Goal: Book appointment/travel/reservation

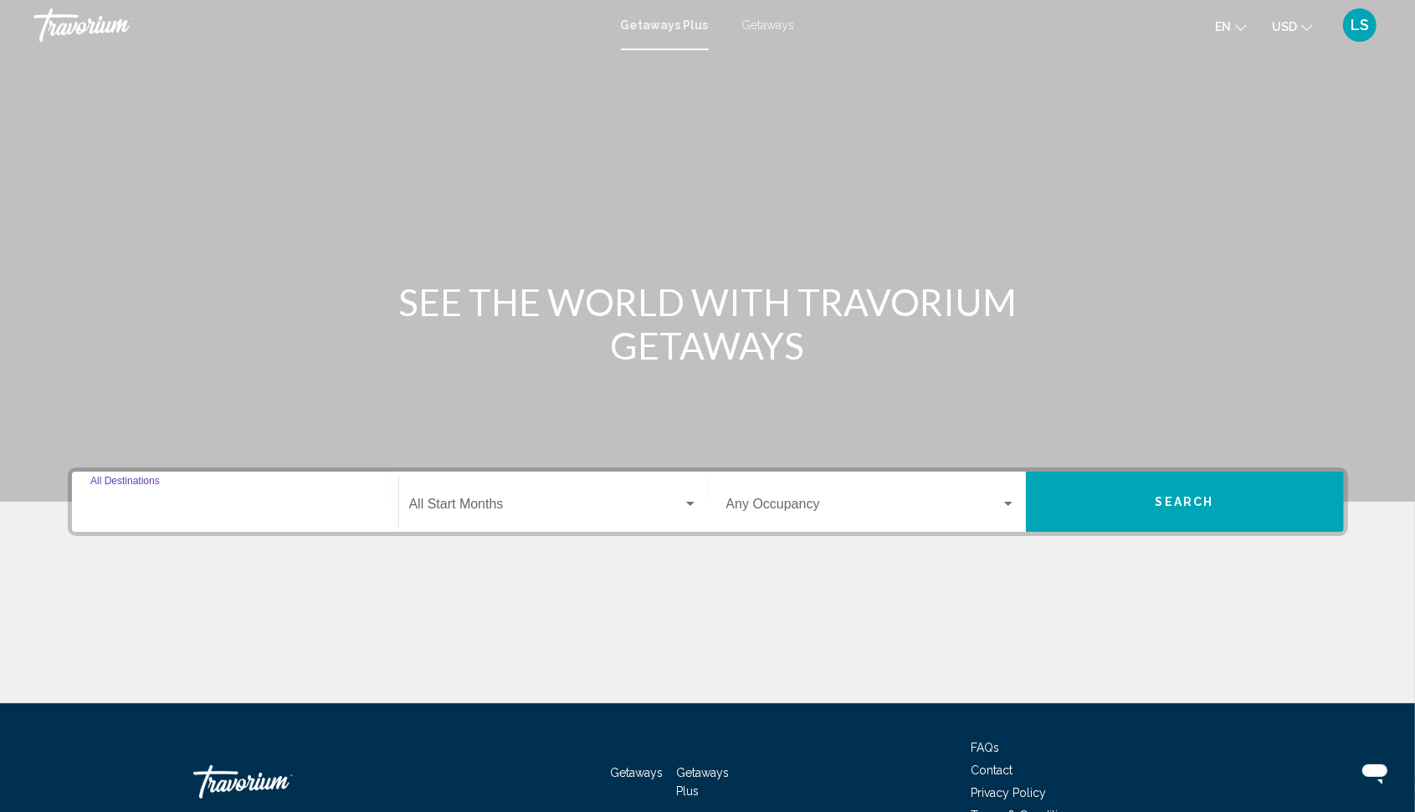
click at [105, 500] on input "Destination All Destinations" at bounding box center [234, 507] width 289 height 15
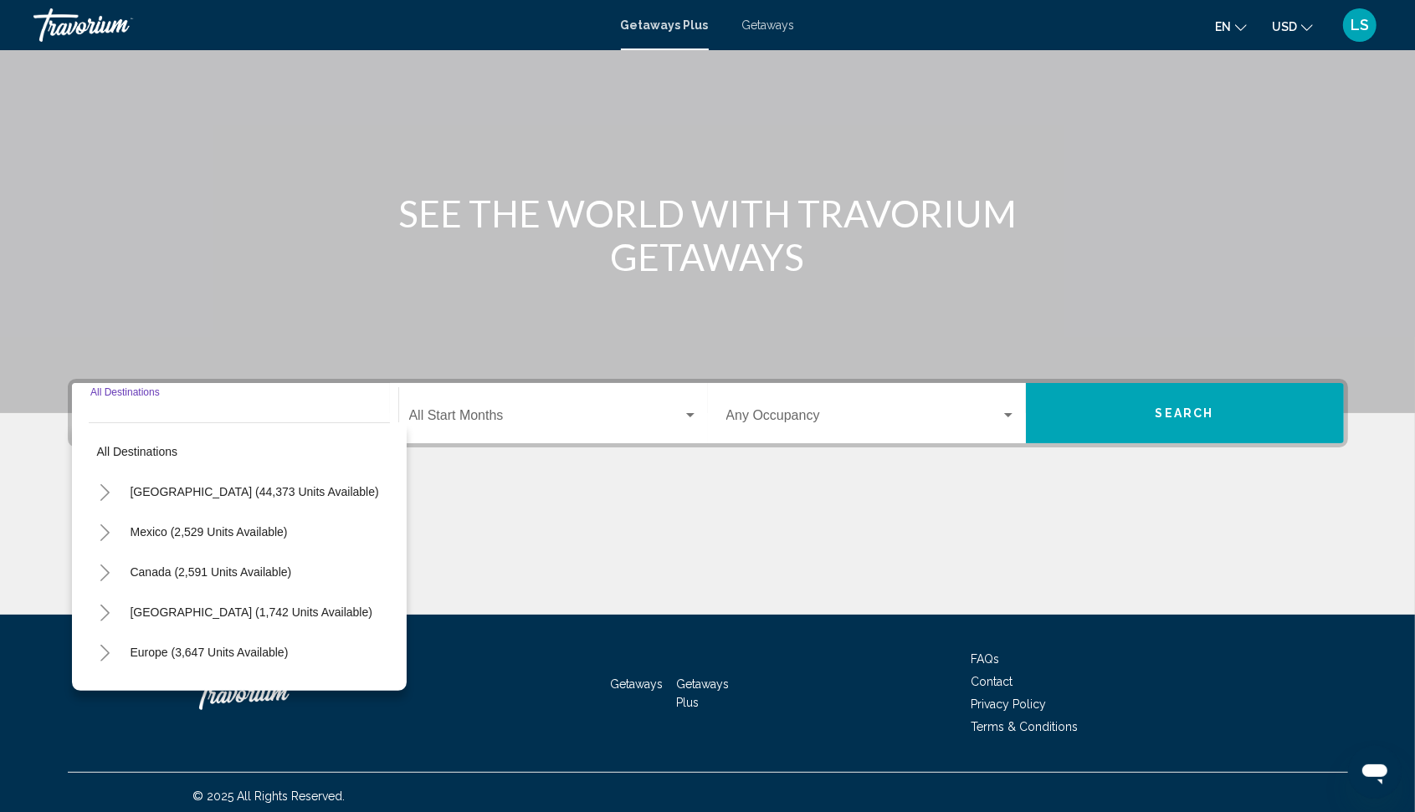
scroll to position [95, 0]
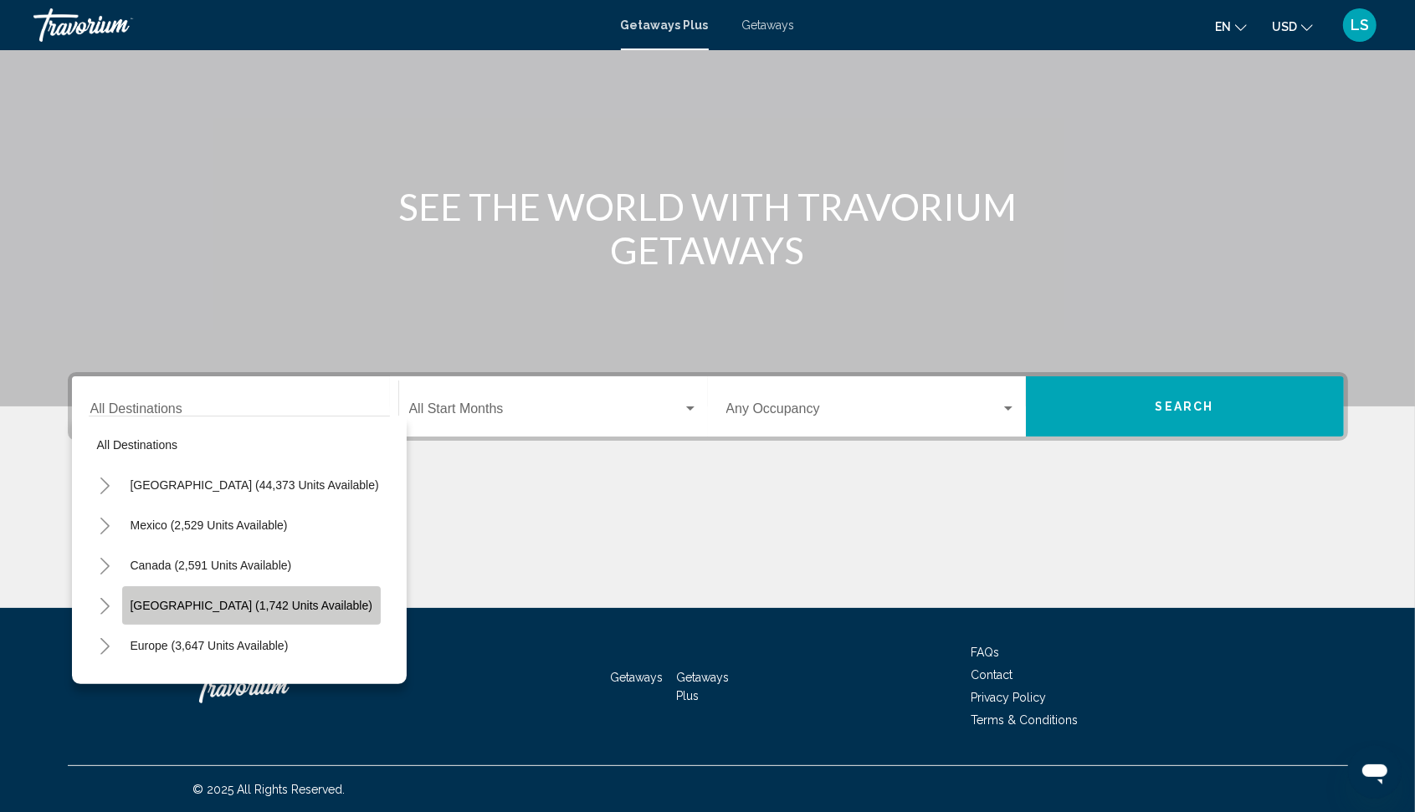
click at [156, 604] on span "[GEOGRAPHIC_DATA] (1,742 units available)" at bounding box center [252, 605] width 242 height 13
type input "**********"
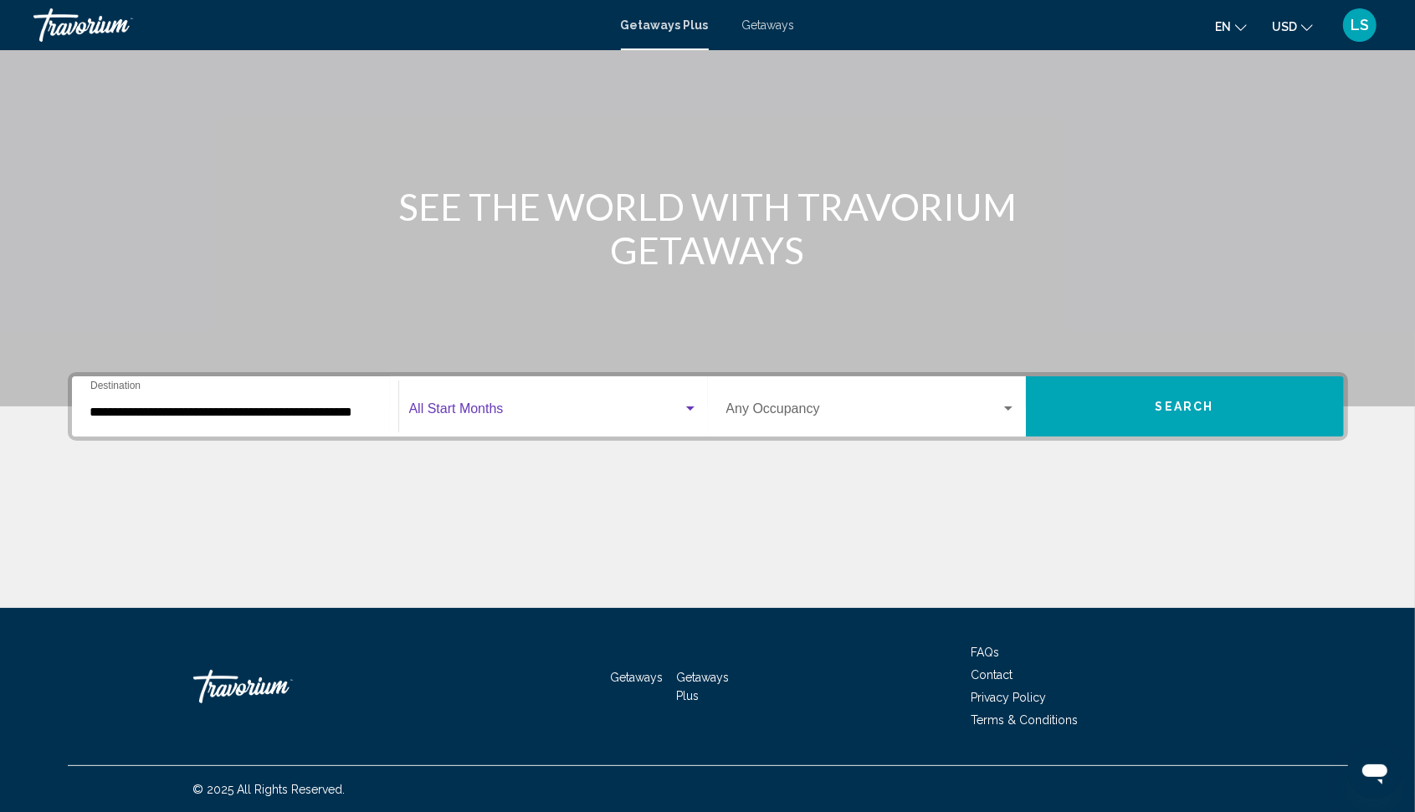
click at [690, 406] on div "Search widget" at bounding box center [690, 408] width 15 height 13
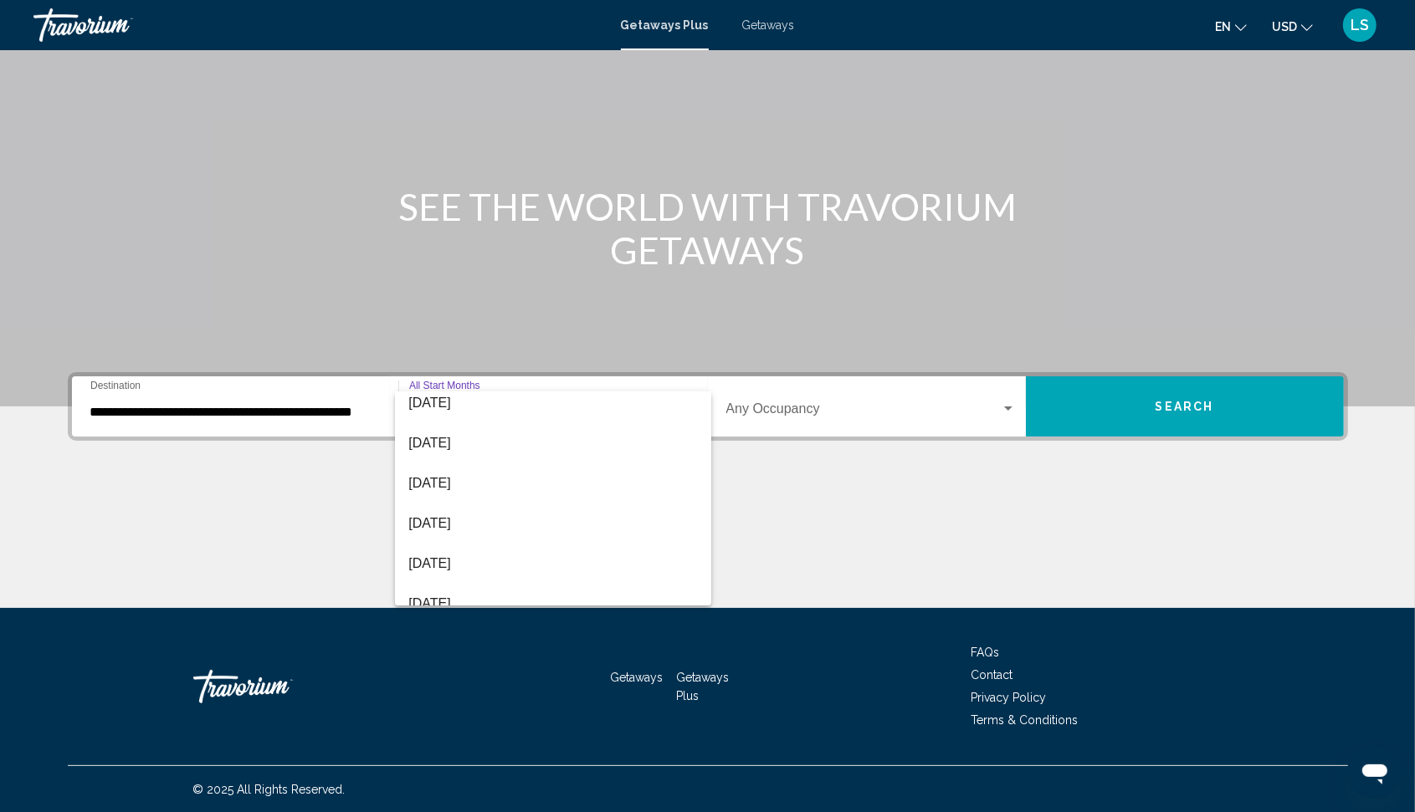
scroll to position [251, 0]
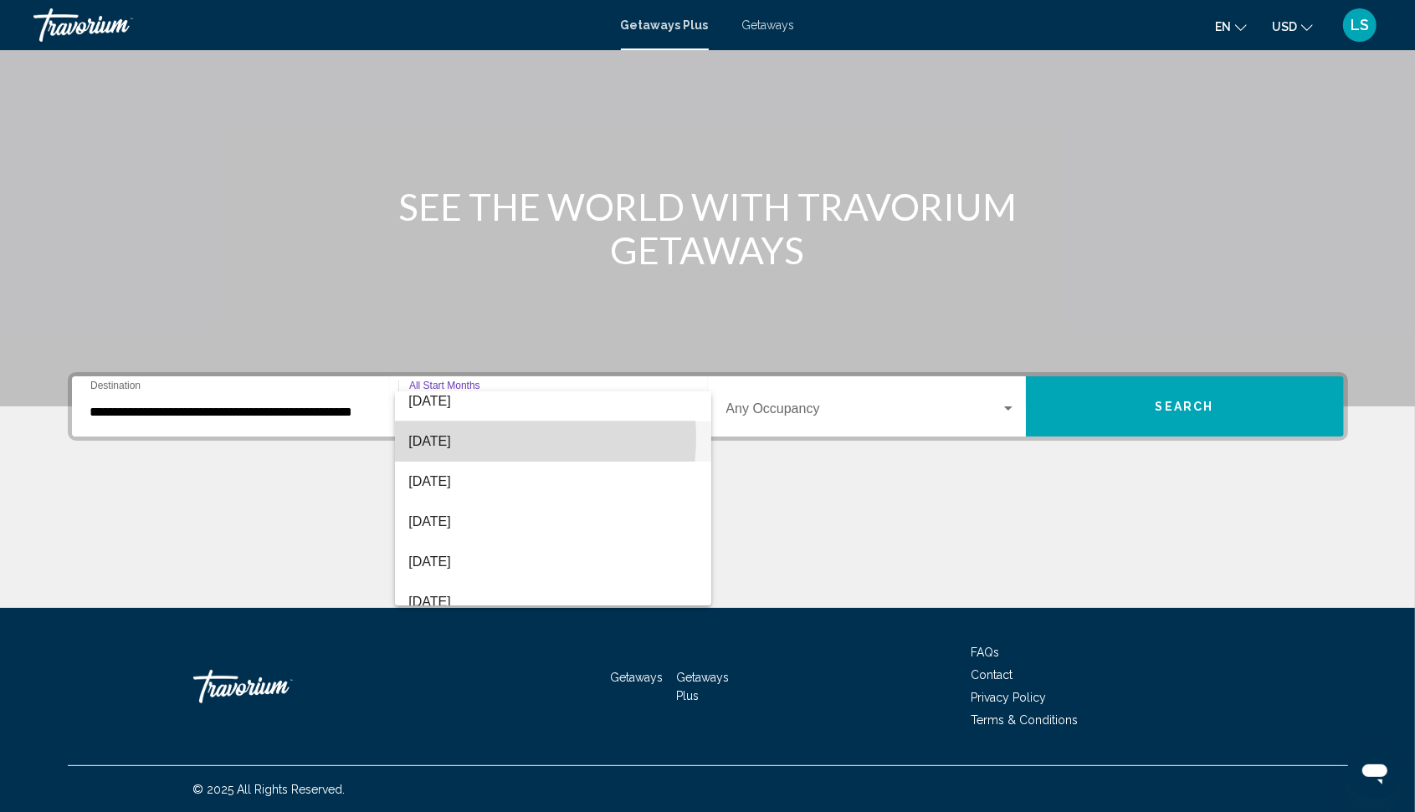
click at [470, 438] on span "[DATE]" at bounding box center [552, 442] width 289 height 40
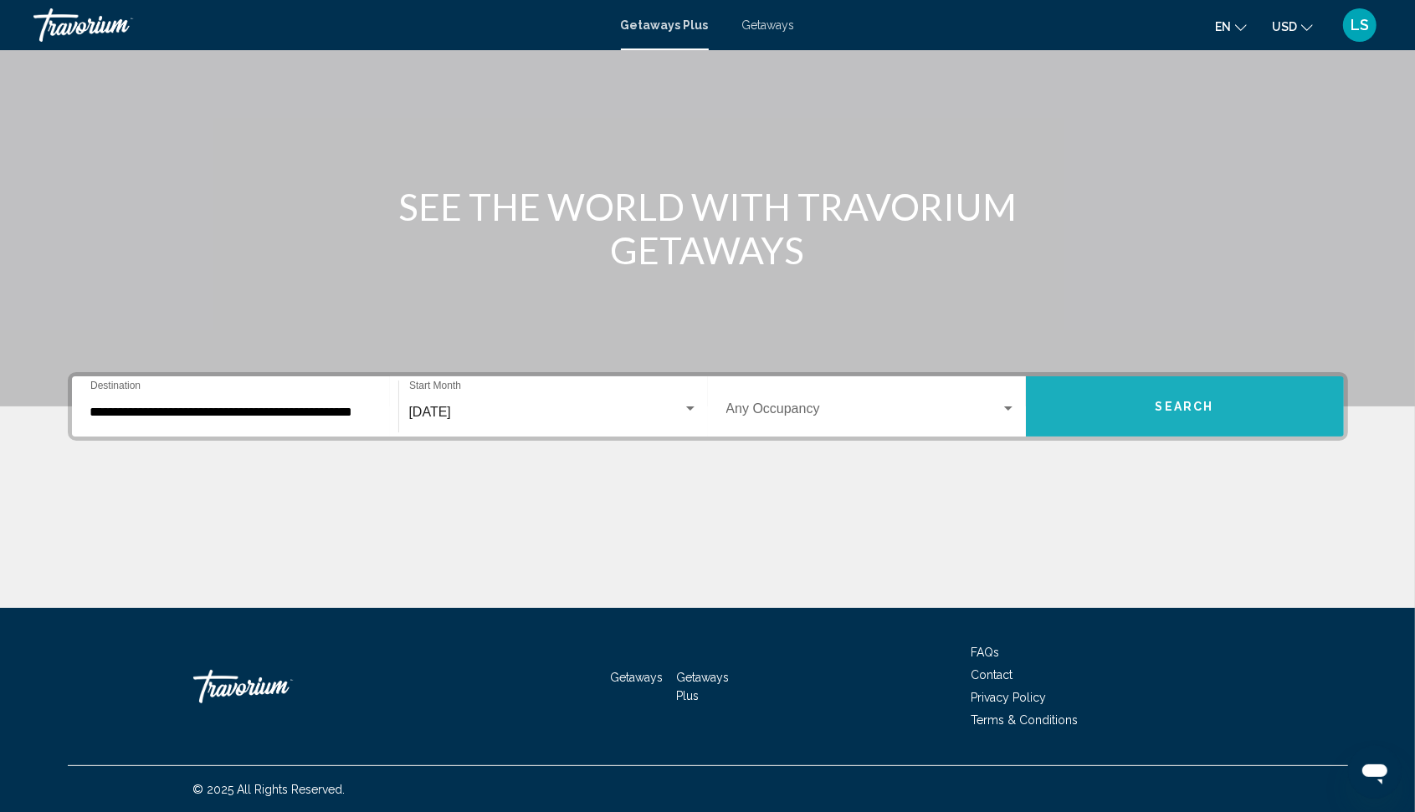
click at [1166, 404] on span "Search" at bounding box center [1184, 407] width 59 height 13
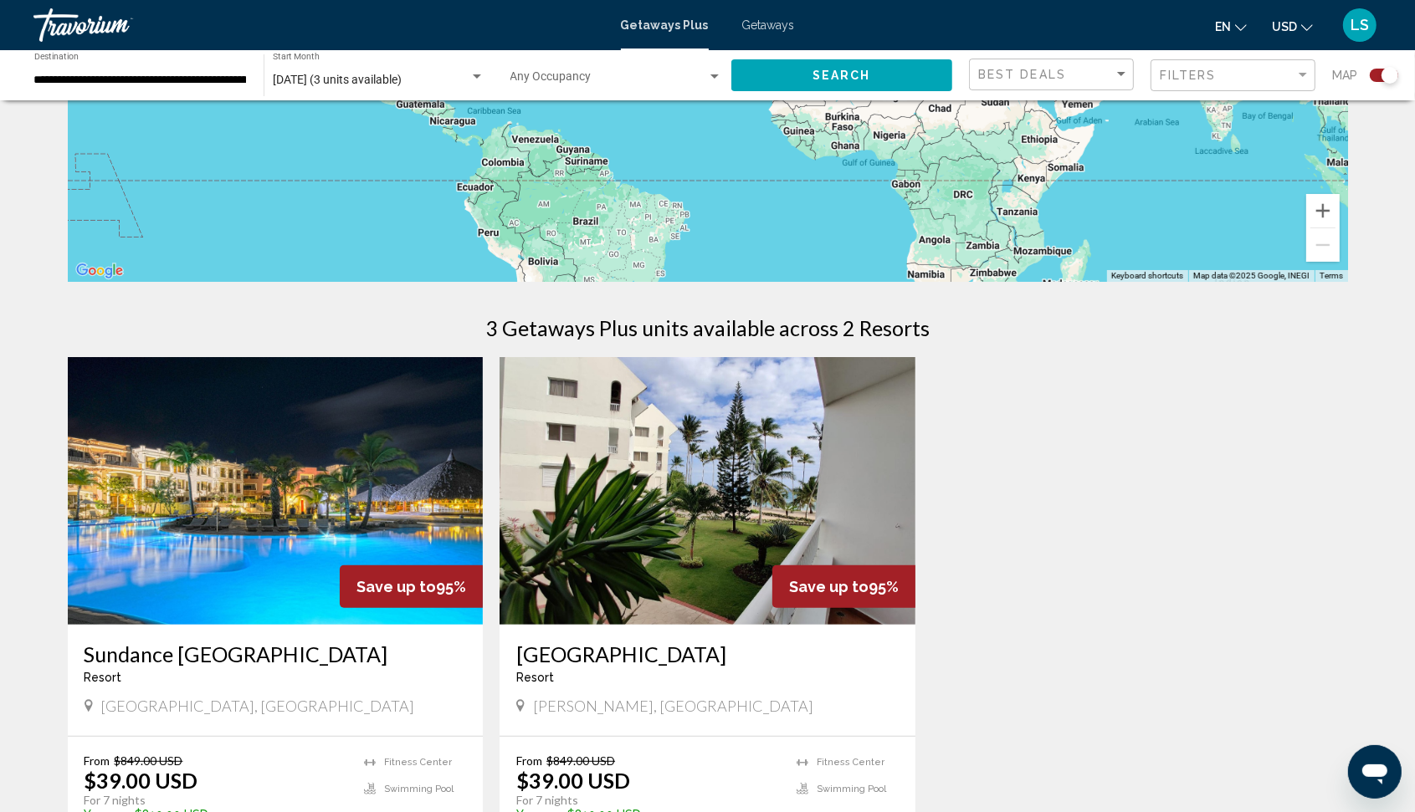
scroll to position [377, 0]
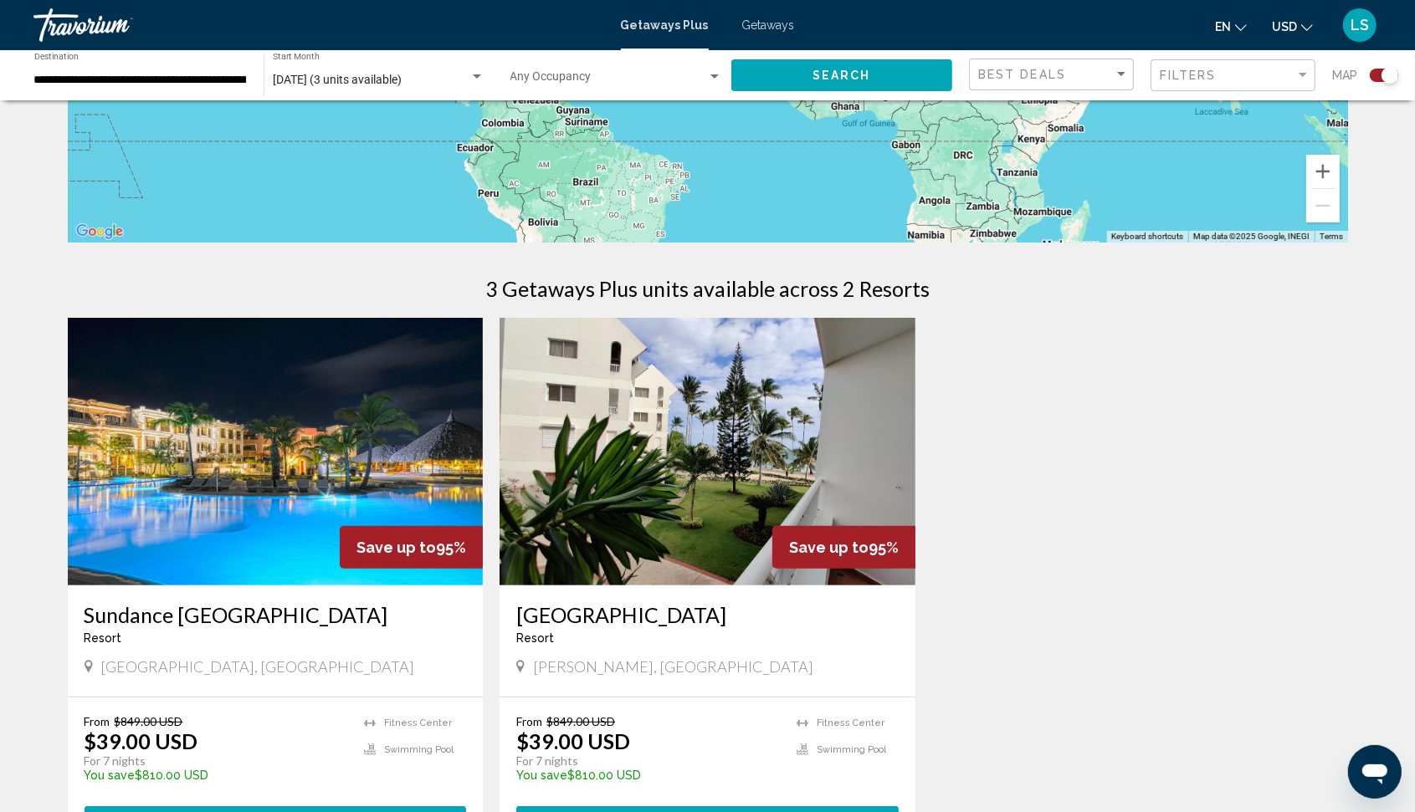
click at [757, 23] on span "Getaways" at bounding box center [768, 24] width 53 height 13
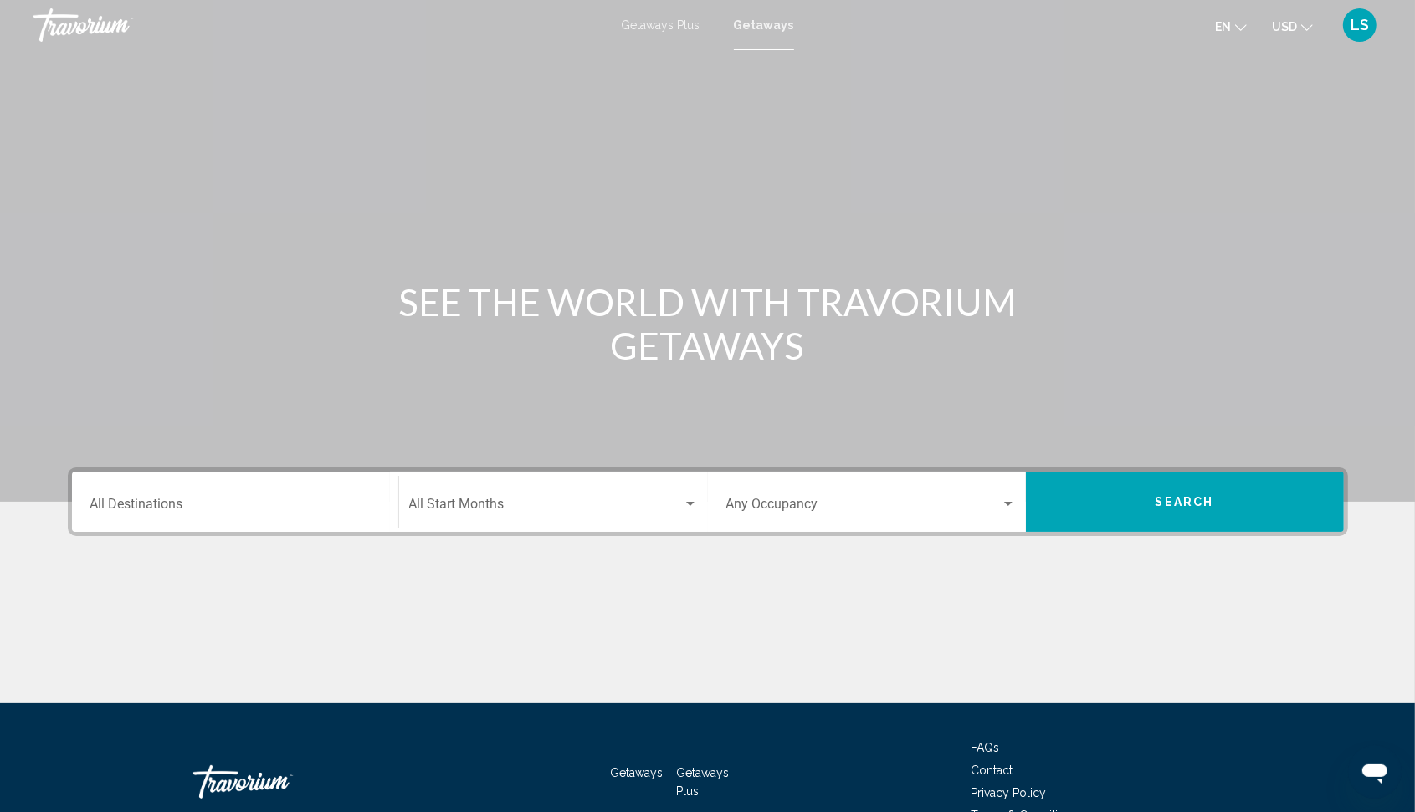
click at [191, 487] on div "Destination All Destinations" at bounding box center [234, 502] width 289 height 53
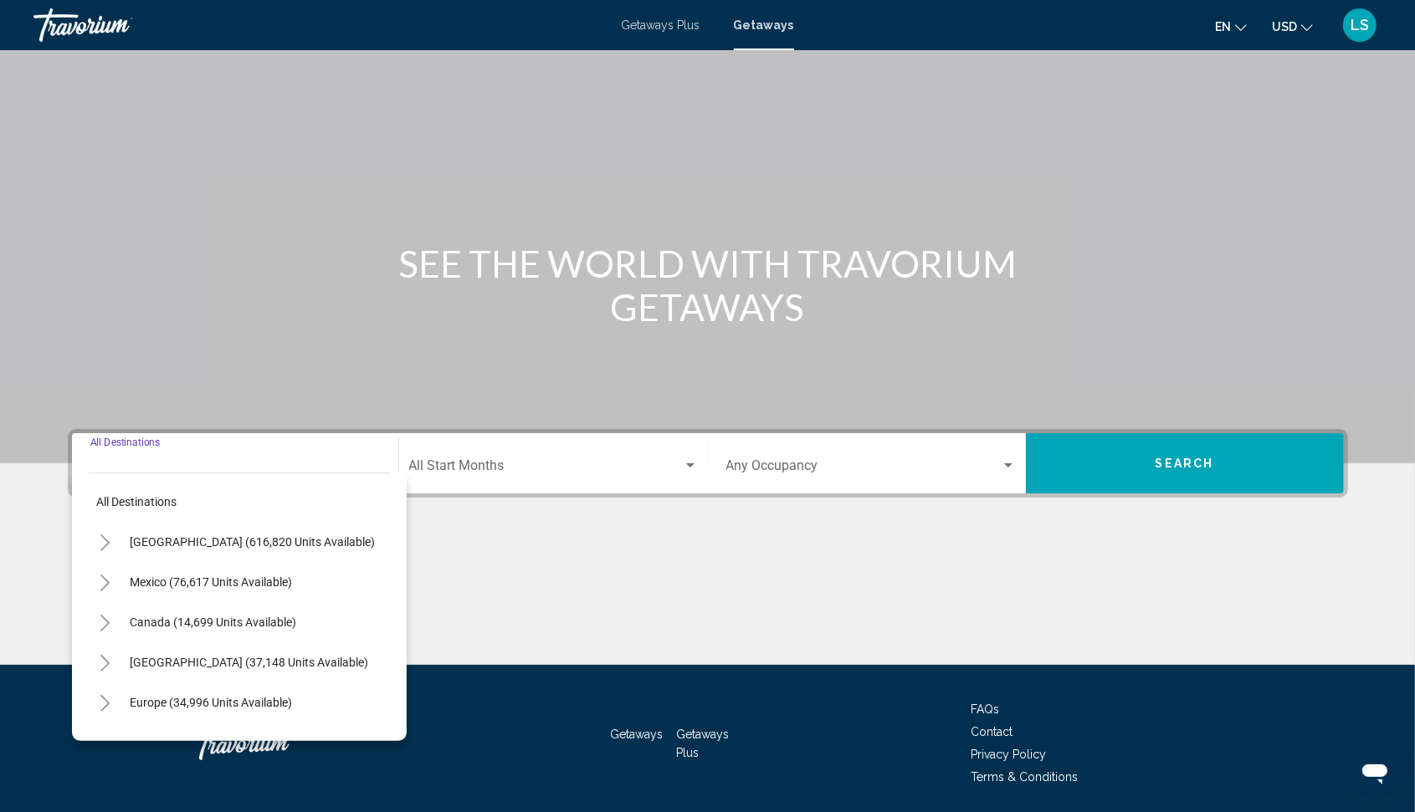
scroll to position [95, 0]
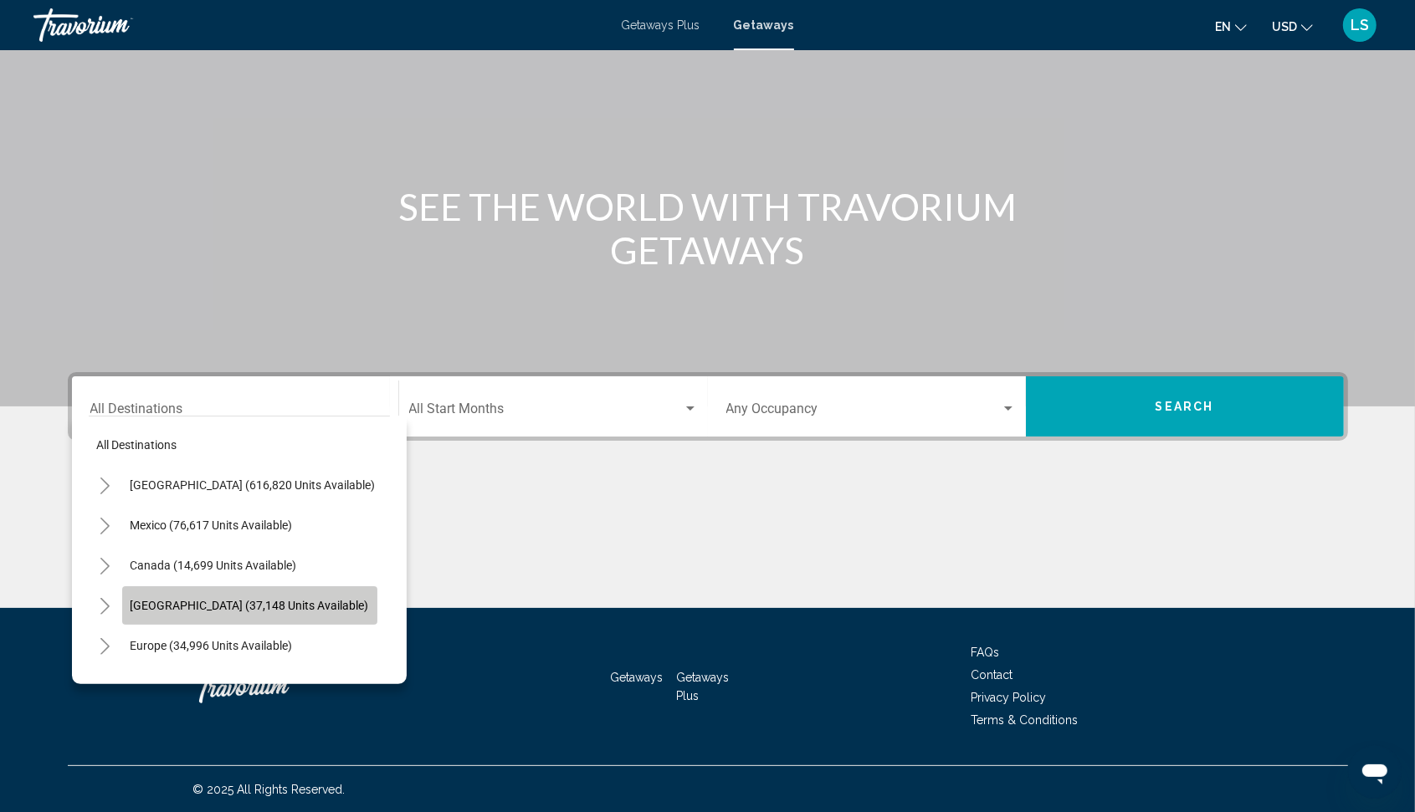
click at [159, 600] on span "[GEOGRAPHIC_DATA] (37,148 units available)" at bounding box center [250, 605] width 238 height 13
type input "**********"
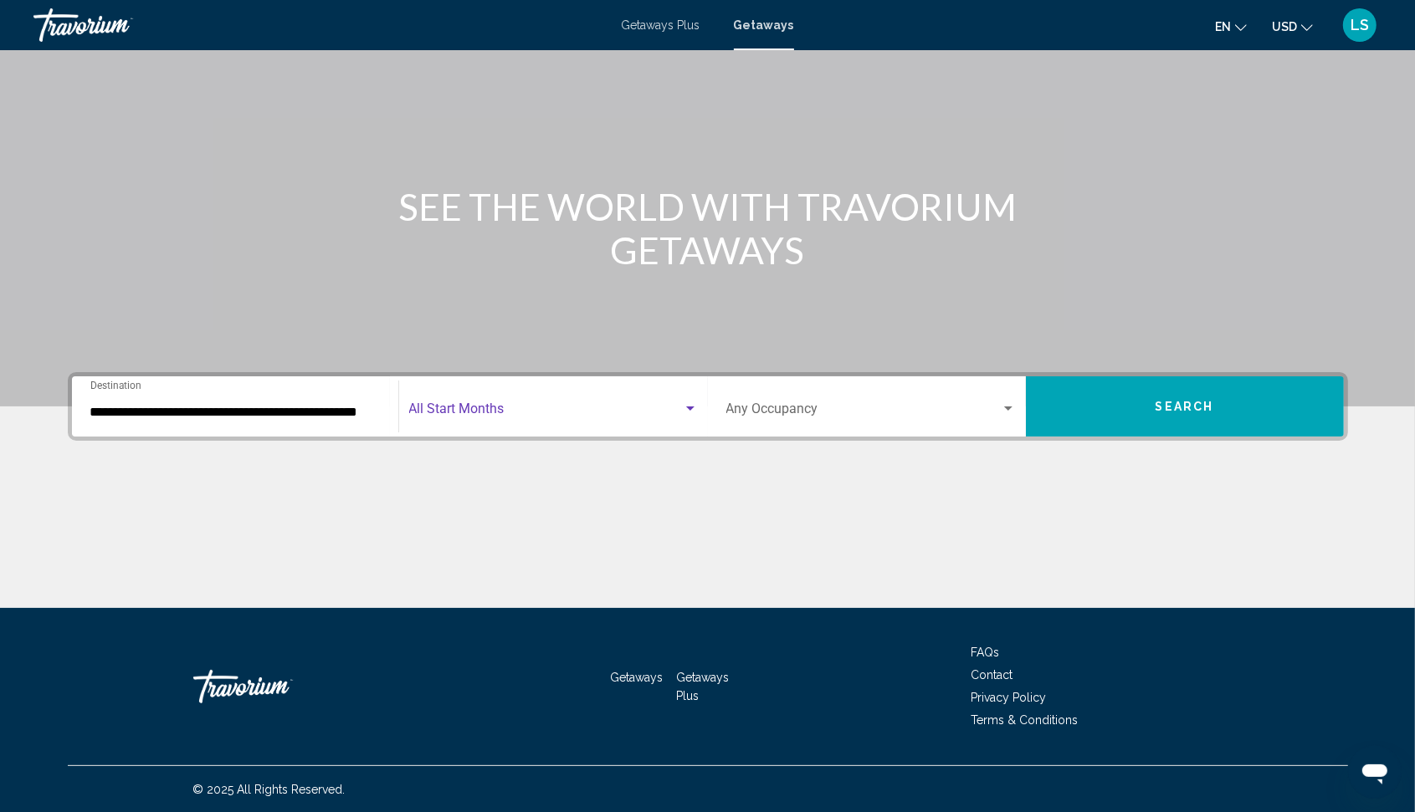
click at [689, 408] on div "Search widget" at bounding box center [690, 409] width 8 height 4
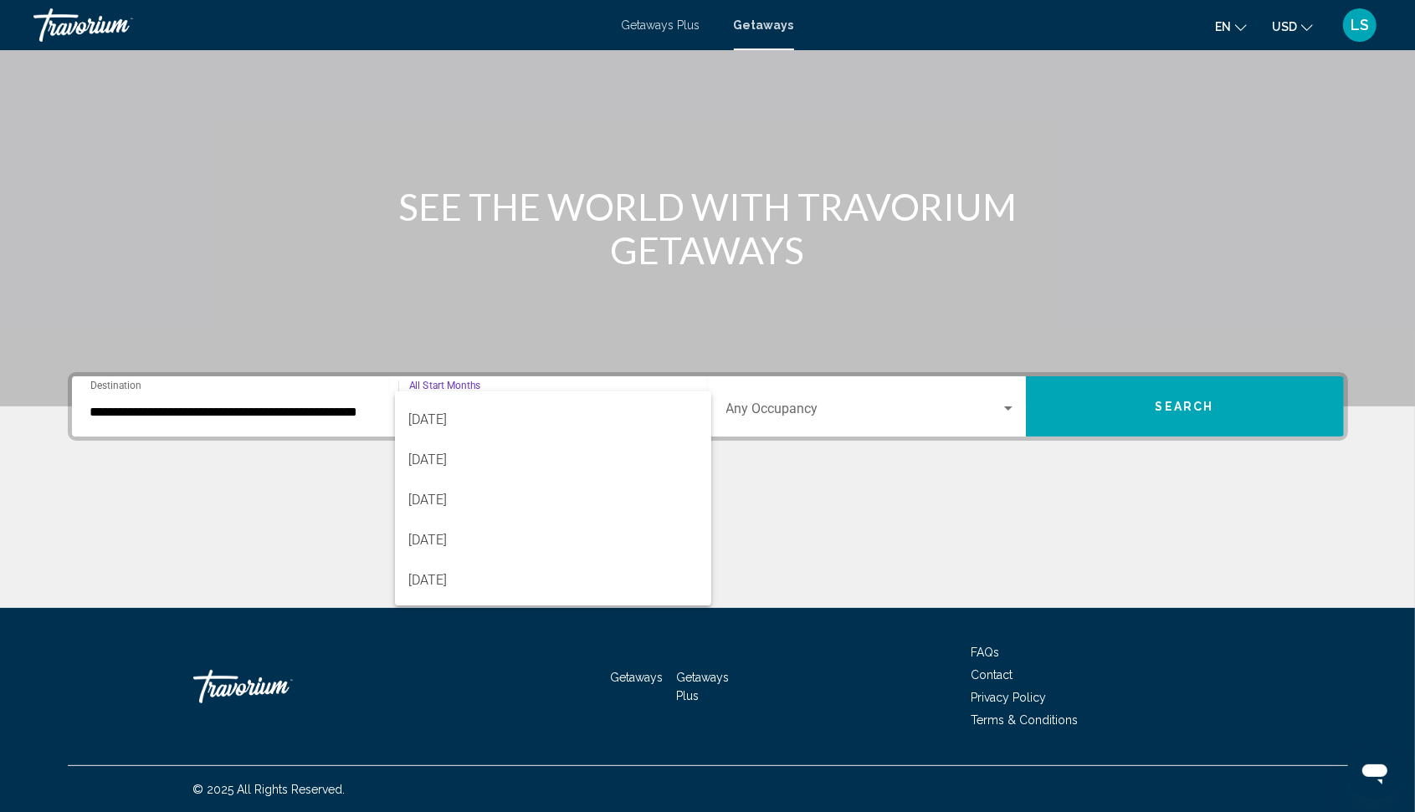
scroll to position [251, 0]
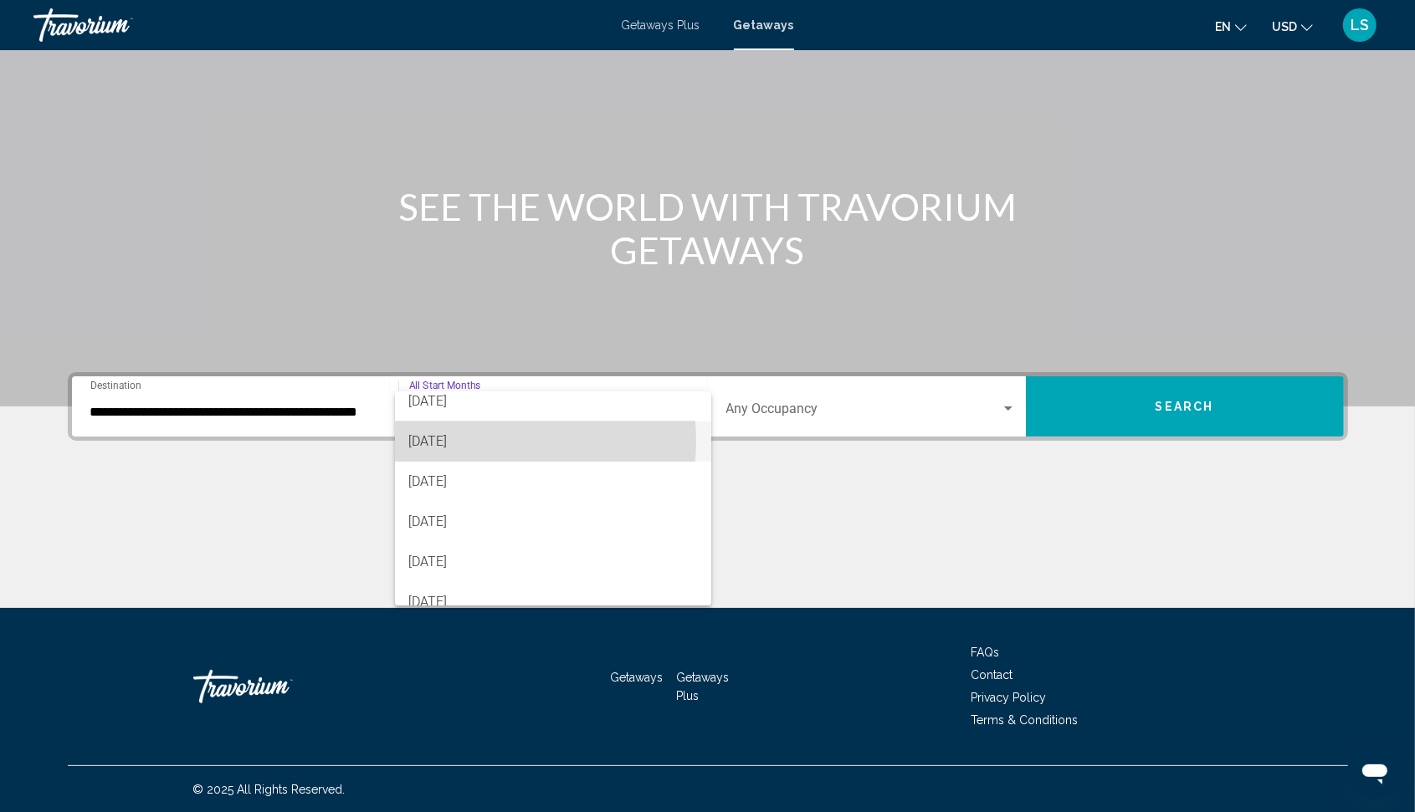
click at [462, 441] on span "[DATE]" at bounding box center [552, 442] width 289 height 40
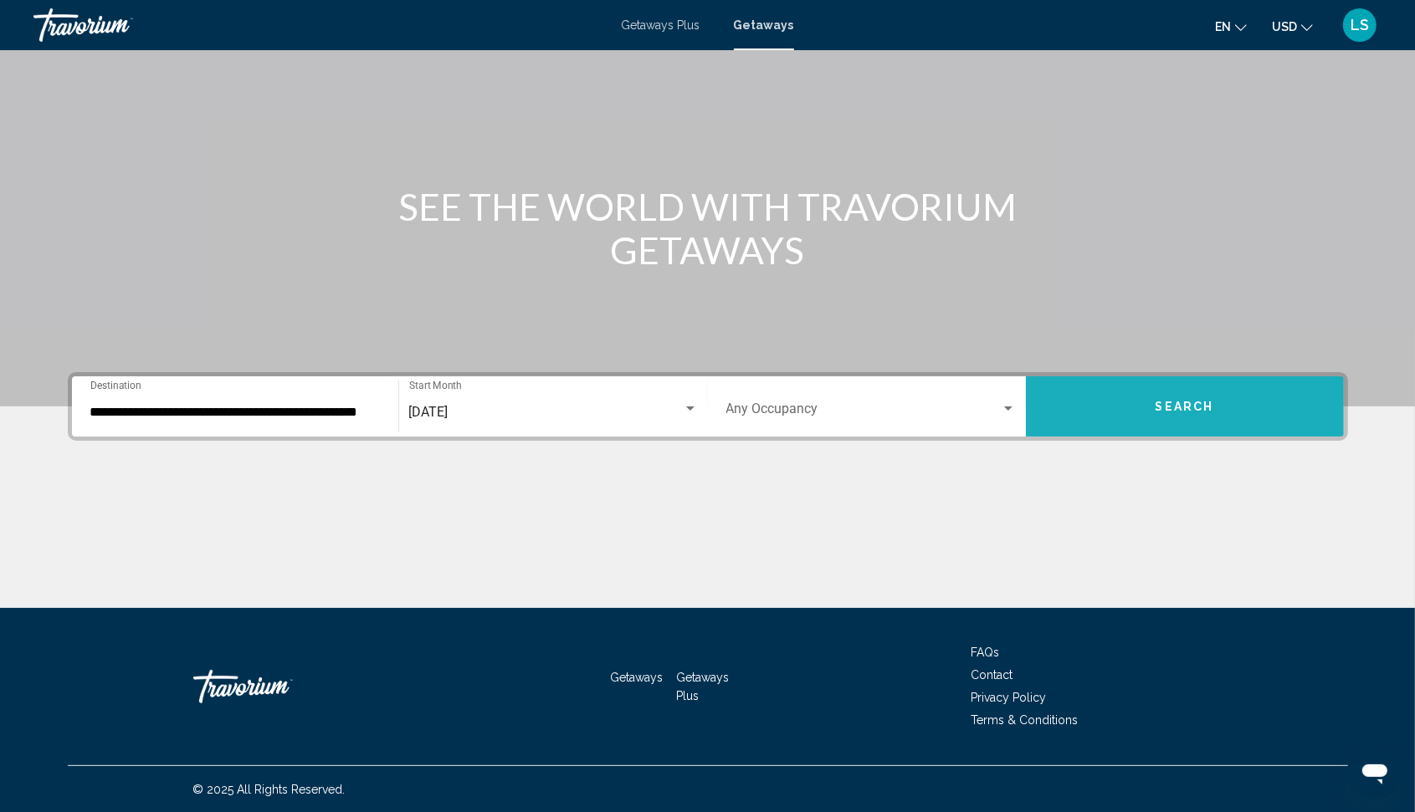
click at [1186, 408] on span "Search" at bounding box center [1184, 407] width 59 height 13
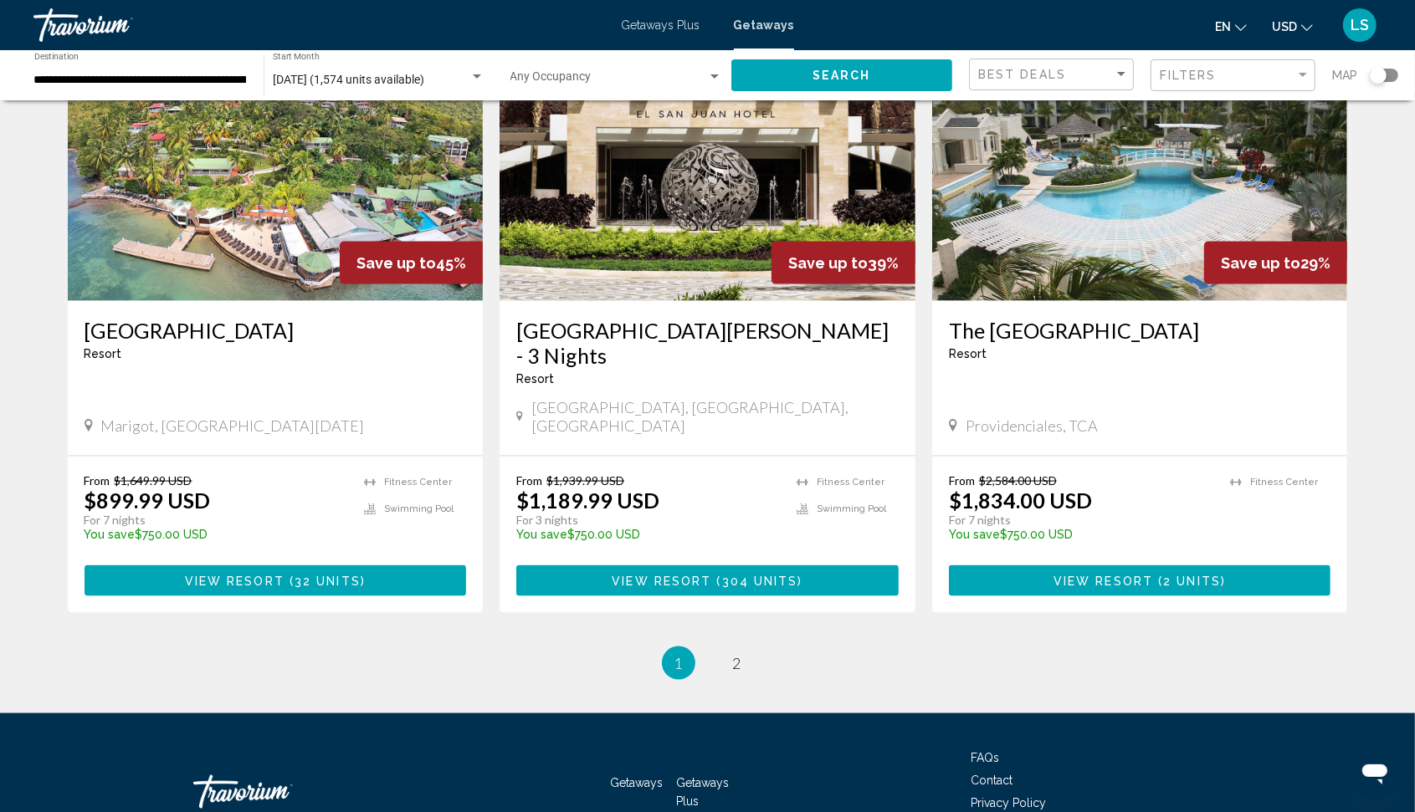
scroll to position [1938, 0]
